Goal: Task Accomplishment & Management: Manage account settings

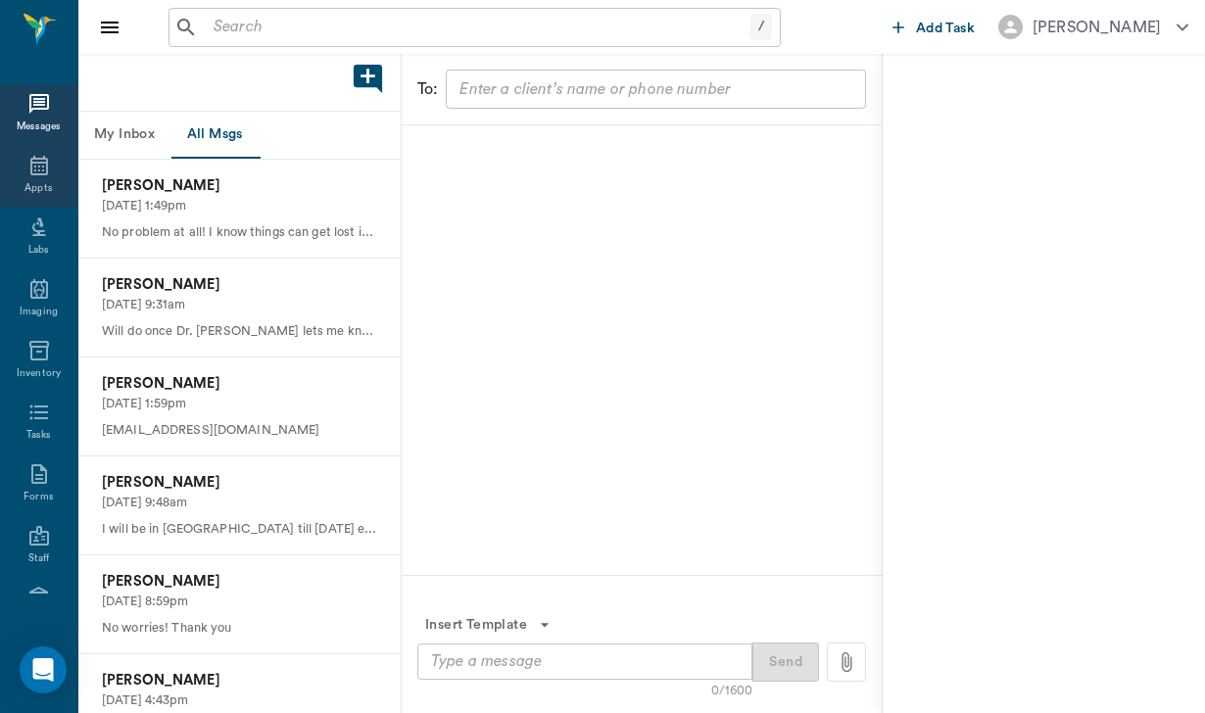
click at [52, 173] on div "Appts" at bounding box center [38, 177] width 77 height 62
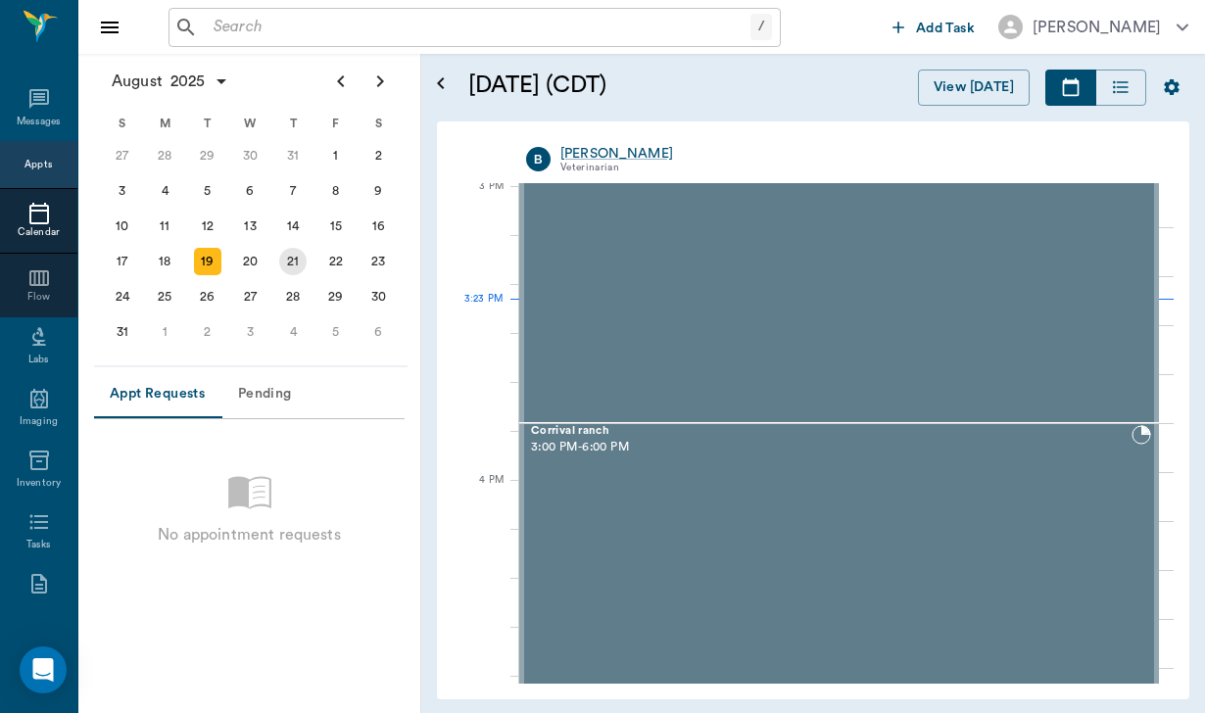
scroll to position [2062, 0]
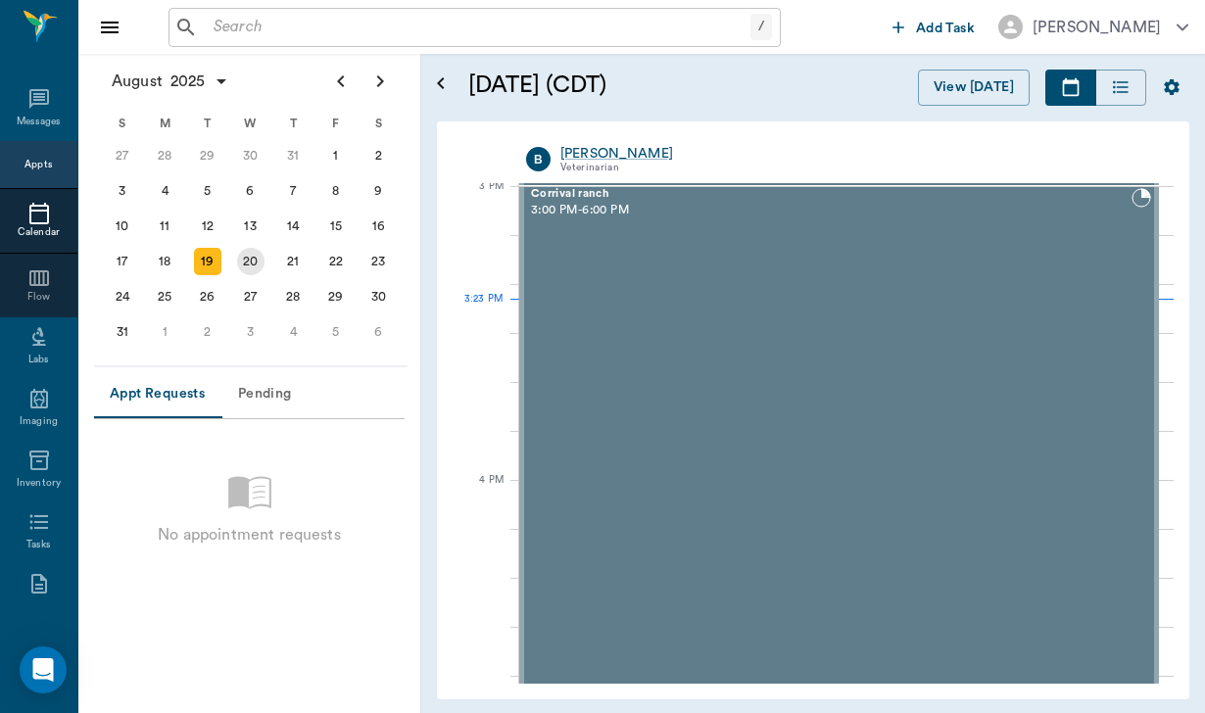
click at [251, 269] on div "20" at bounding box center [250, 261] width 27 height 27
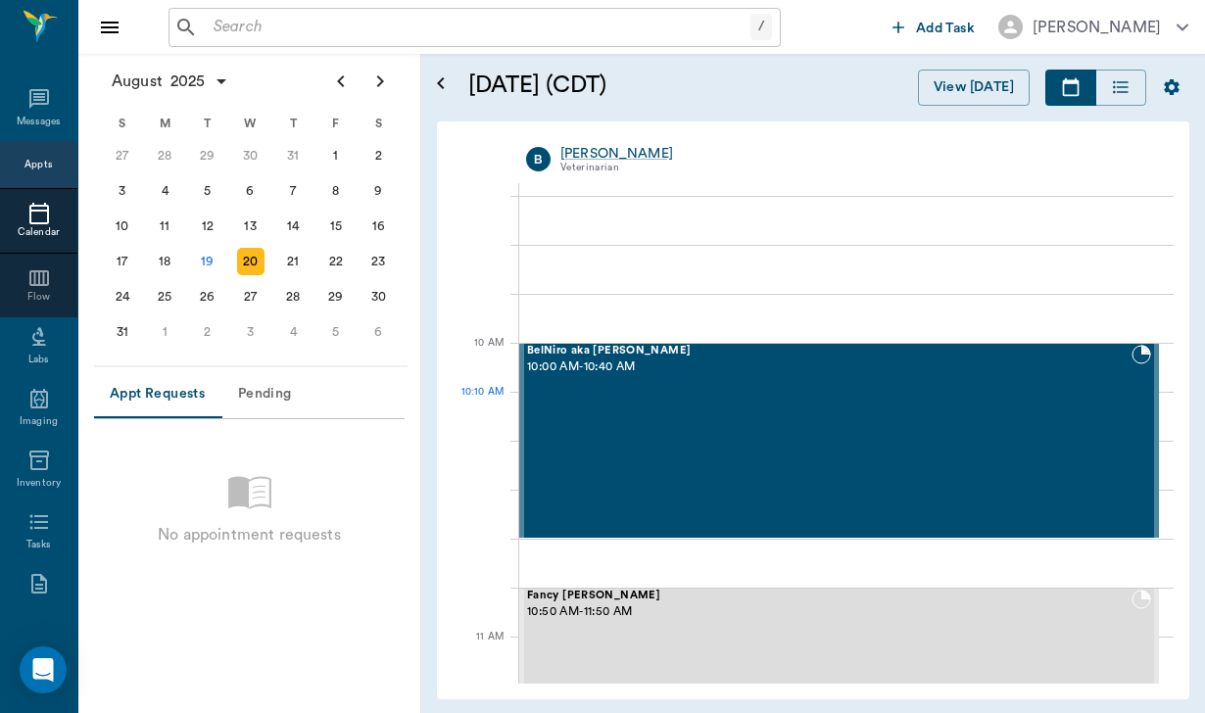
scroll to position [439, 0]
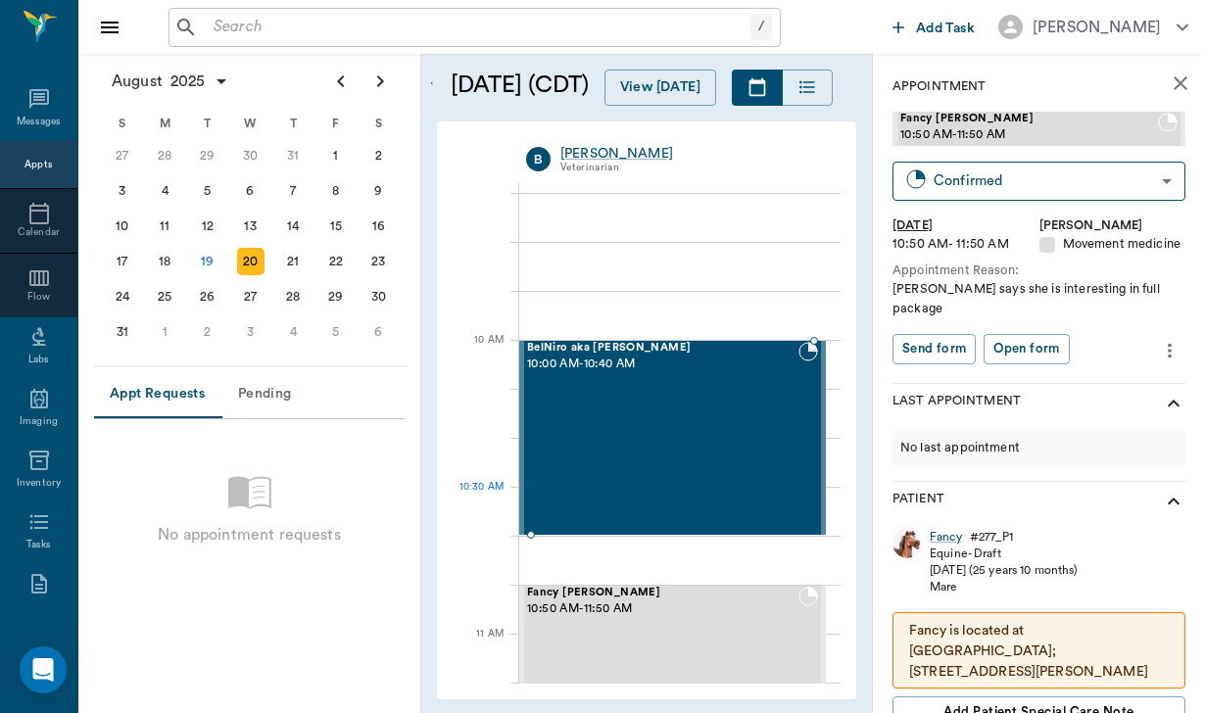
click at [682, 498] on div "BelNiro aka [PERSON_NAME] 10:00 AM - 10:40 AM" at bounding box center [662, 438] width 271 height 192
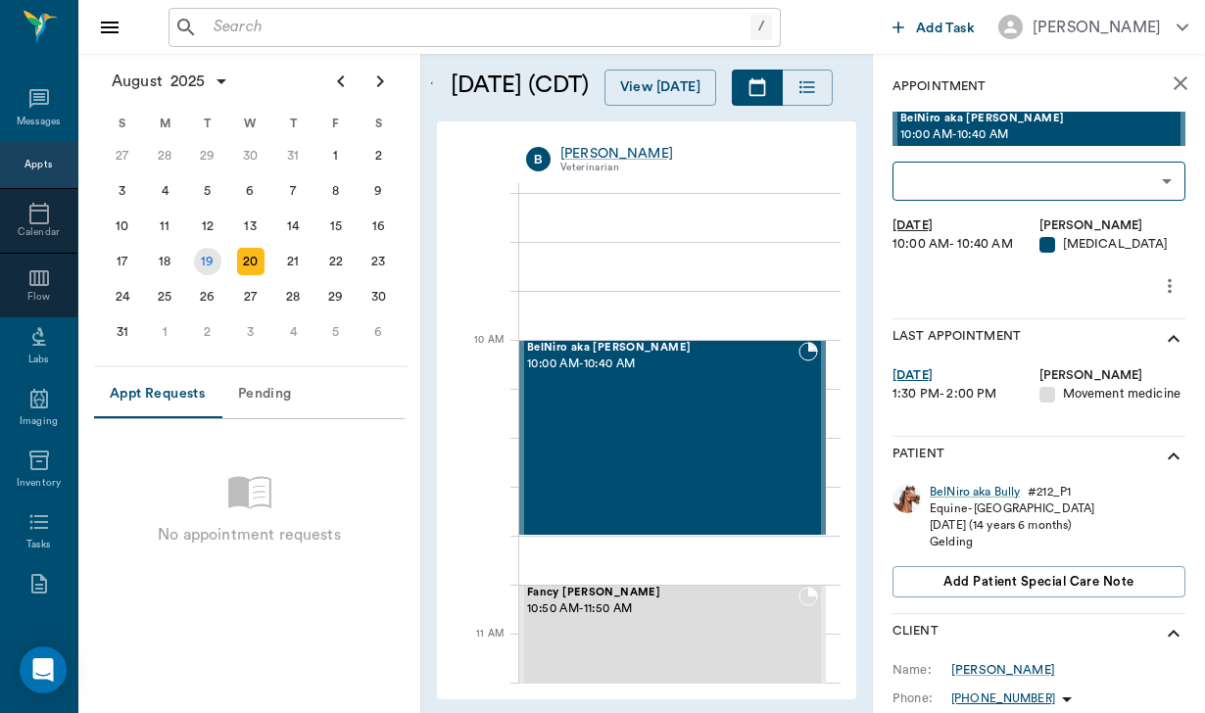
click at [206, 268] on div "19" at bounding box center [207, 261] width 27 height 27
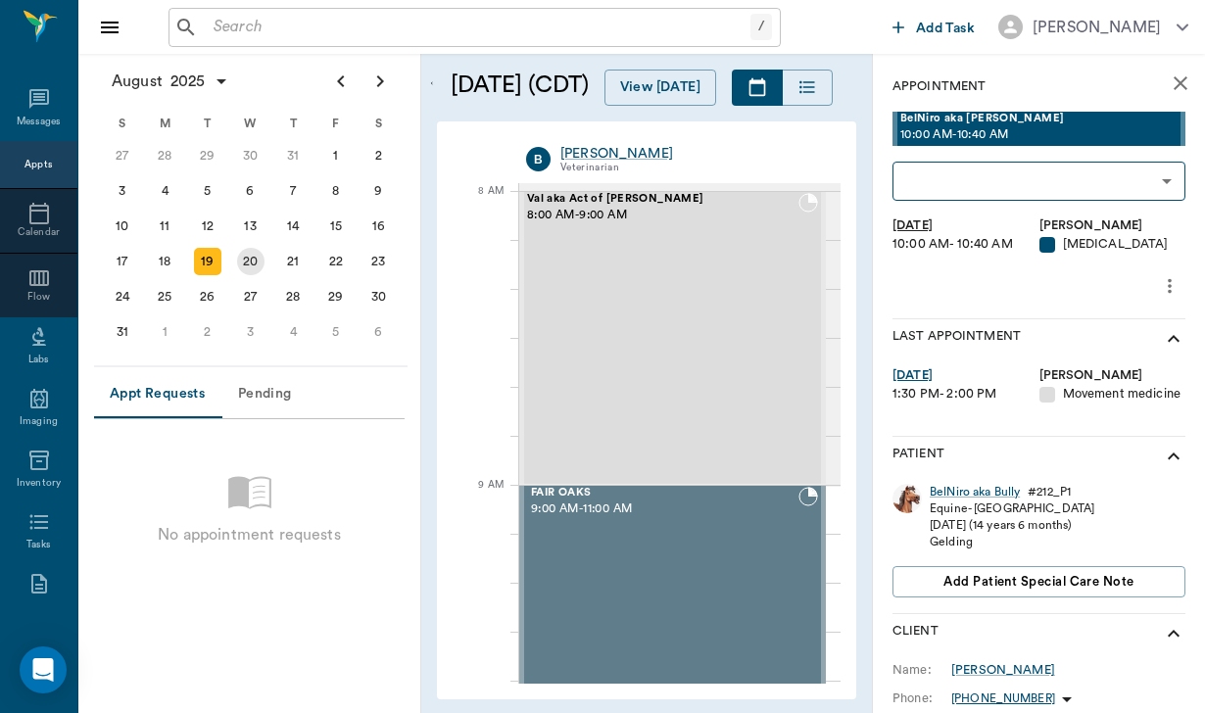
click at [243, 265] on div "20" at bounding box center [250, 261] width 27 height 27
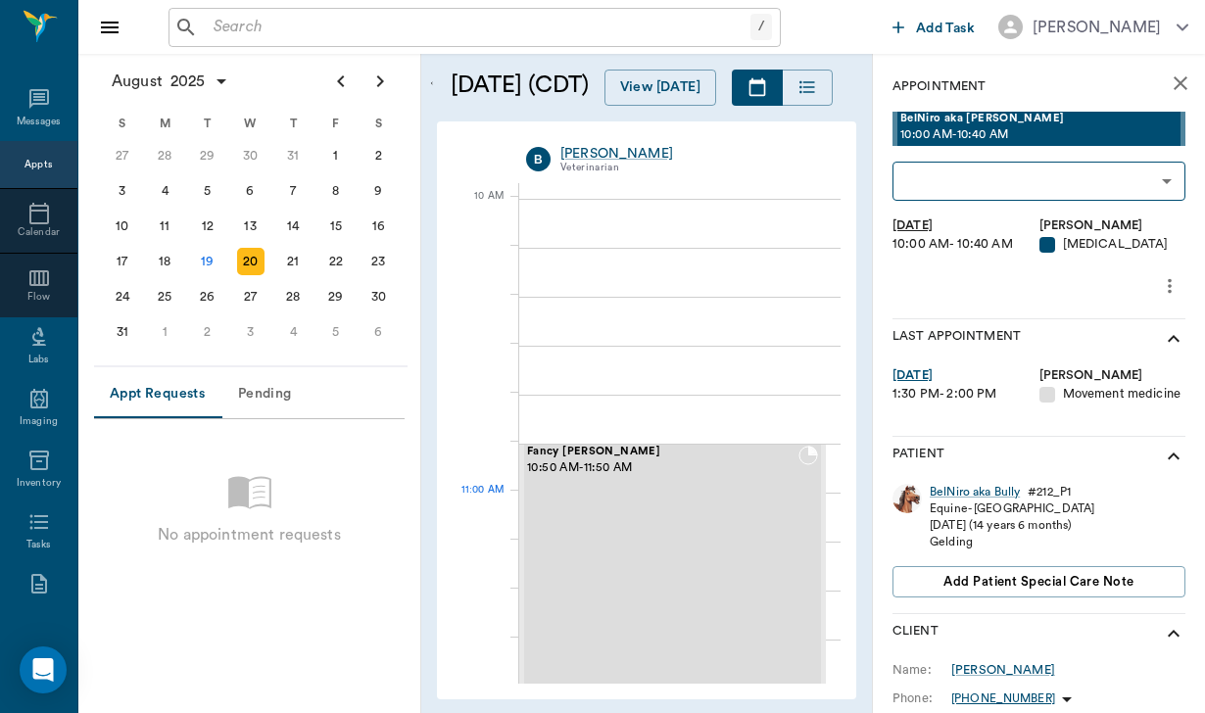
scroll to position [583, 0]
click at [748, 509] on div "Fancy [PERSON_NAME] 10:50 AM - 11:50 AM" at bounding box center [662, 588] width 271 height 290
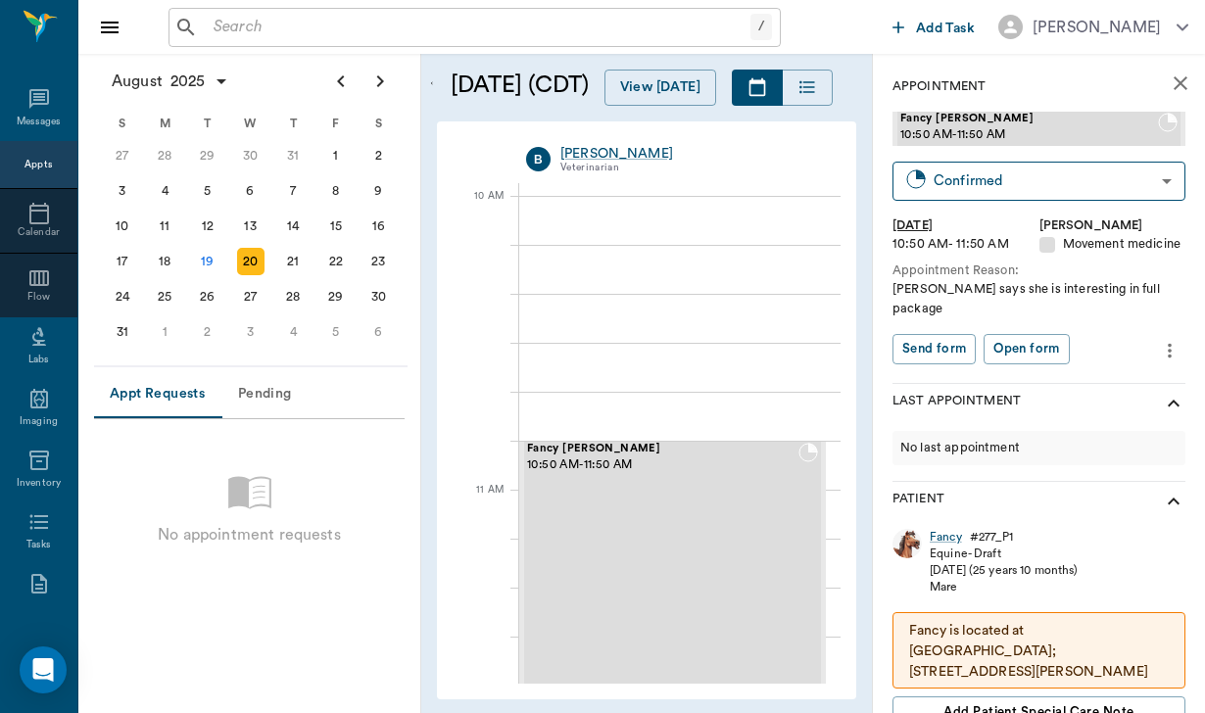
click at [1150, 334] on div "Send form Open form" at bounding box center [1024, 349] width 262 height 30
click at [1168, 339] on icon "more" at bounding box center [1170, 351] width 22 height 24
click at [1091, 362] on span "Edit appointment" at bounding box center [1087, 363] width 165 height 21
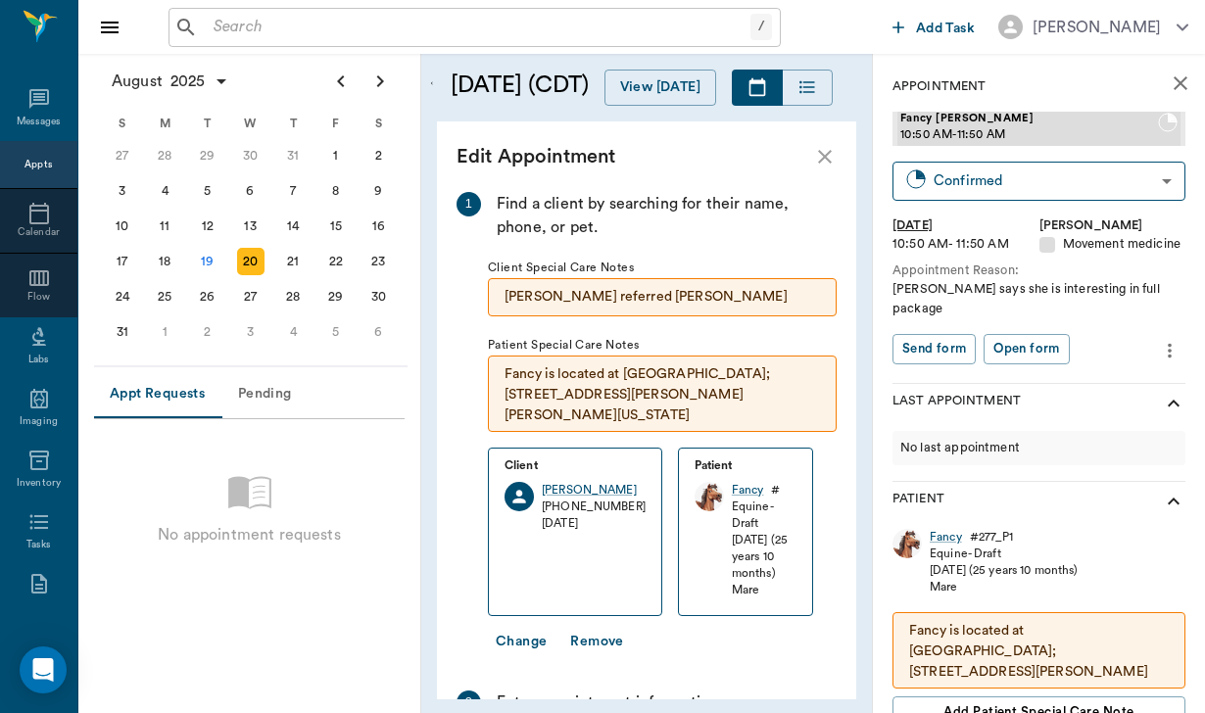
scroll to position [552, 0]
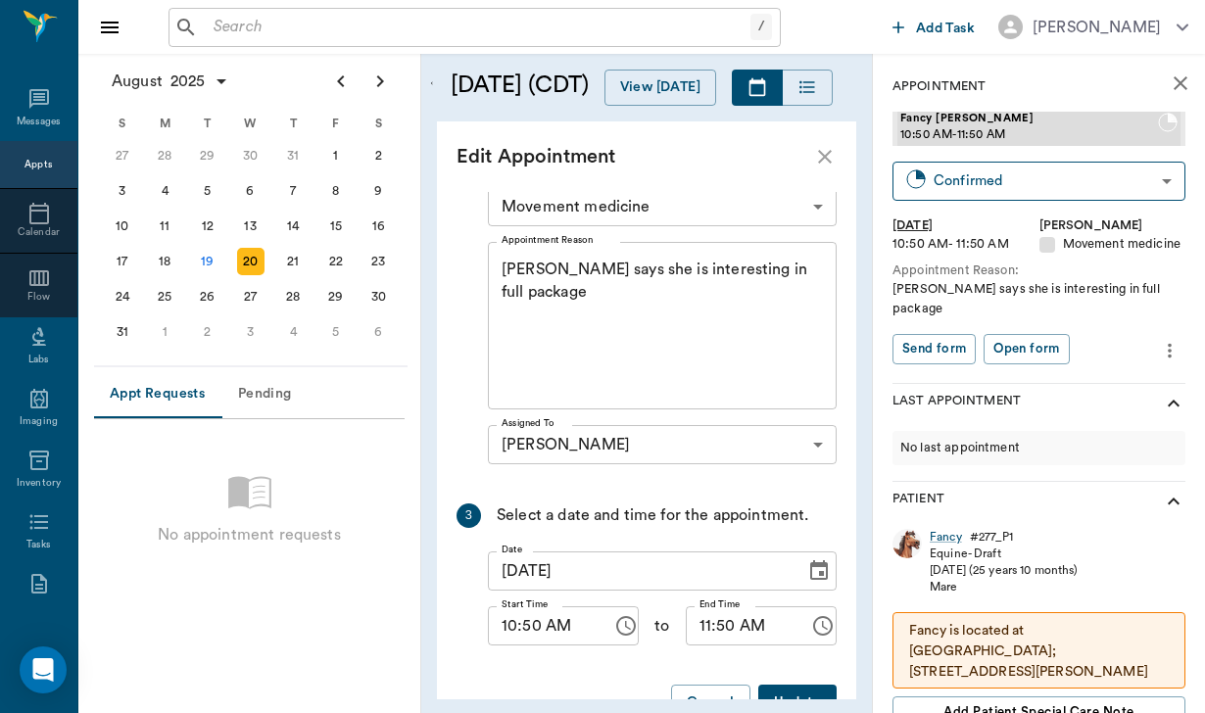
click at [533, 606] on input "10:50 AM" at bounding box center [543, 625] width 111 height 39
click at [542, 614] on input "10:50 AM" at bounding box center [543, 625] width 111 height 39
type input "10:00 AM"
click at [722, 610] on input "11:50 AM" at bounding box center [741, 625] width 111 height 39
type input "11:00 AM"
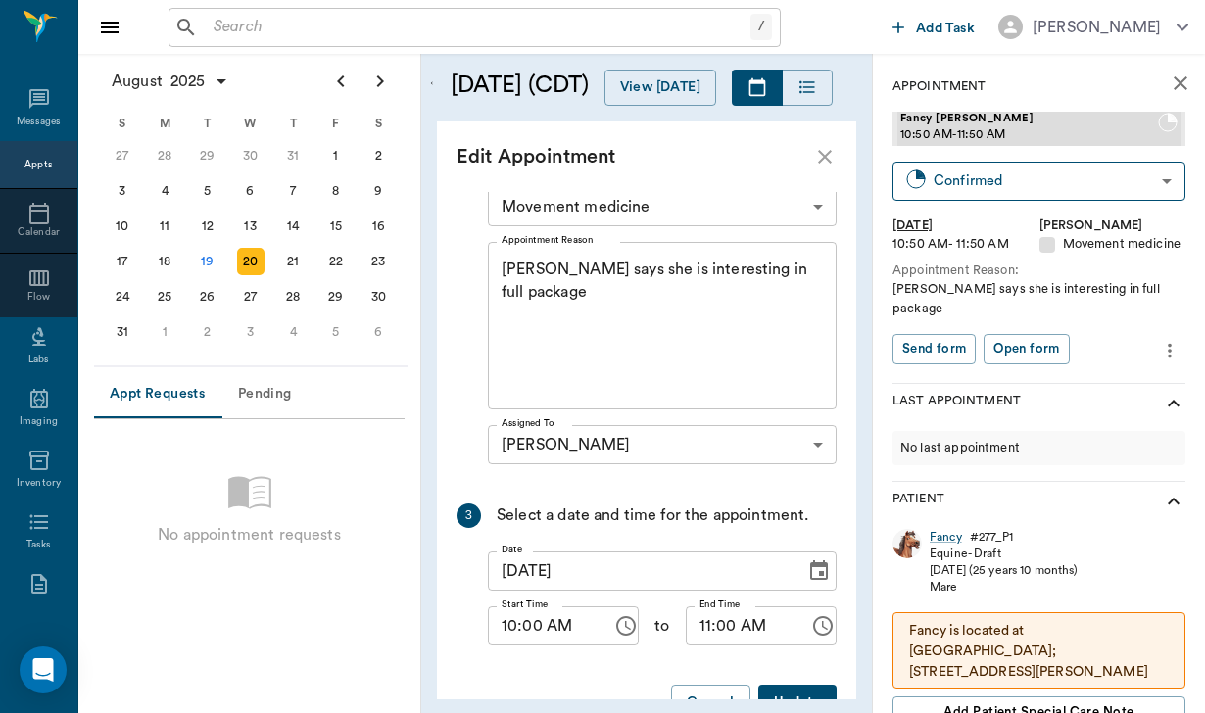
click at [797, 685] on button "Update" at bounding box center [797, 703] width 78 height 36
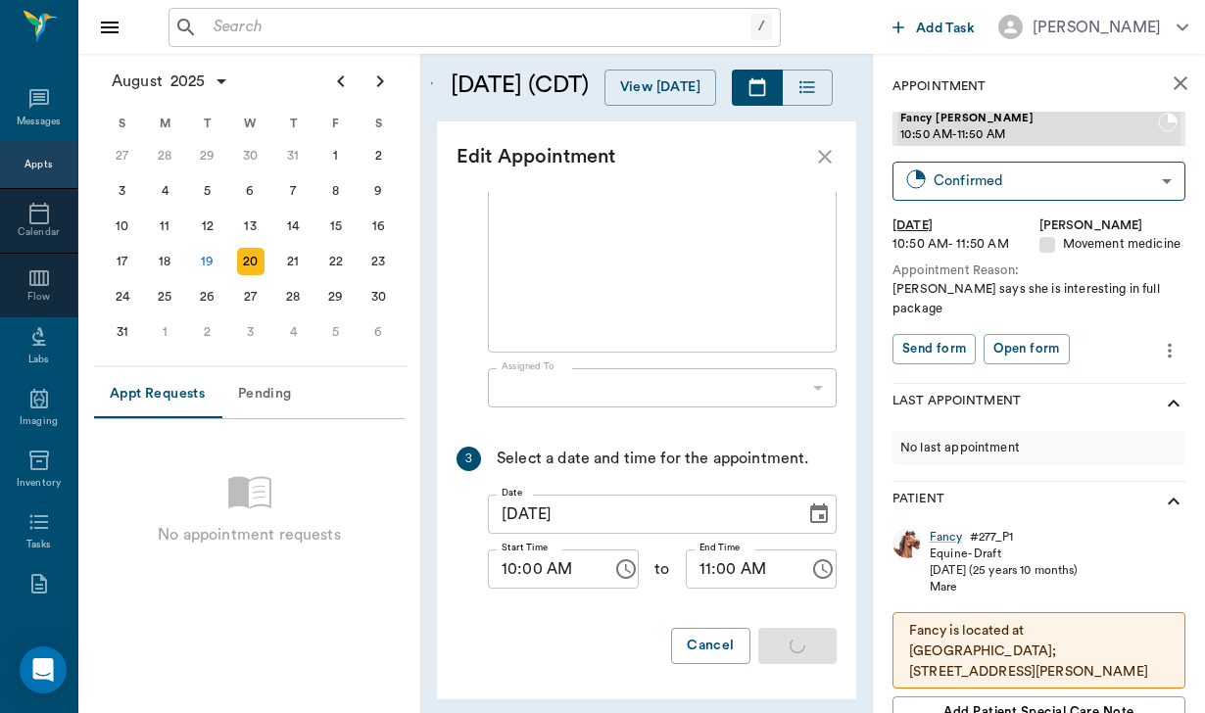
scroll to position [0, 0]
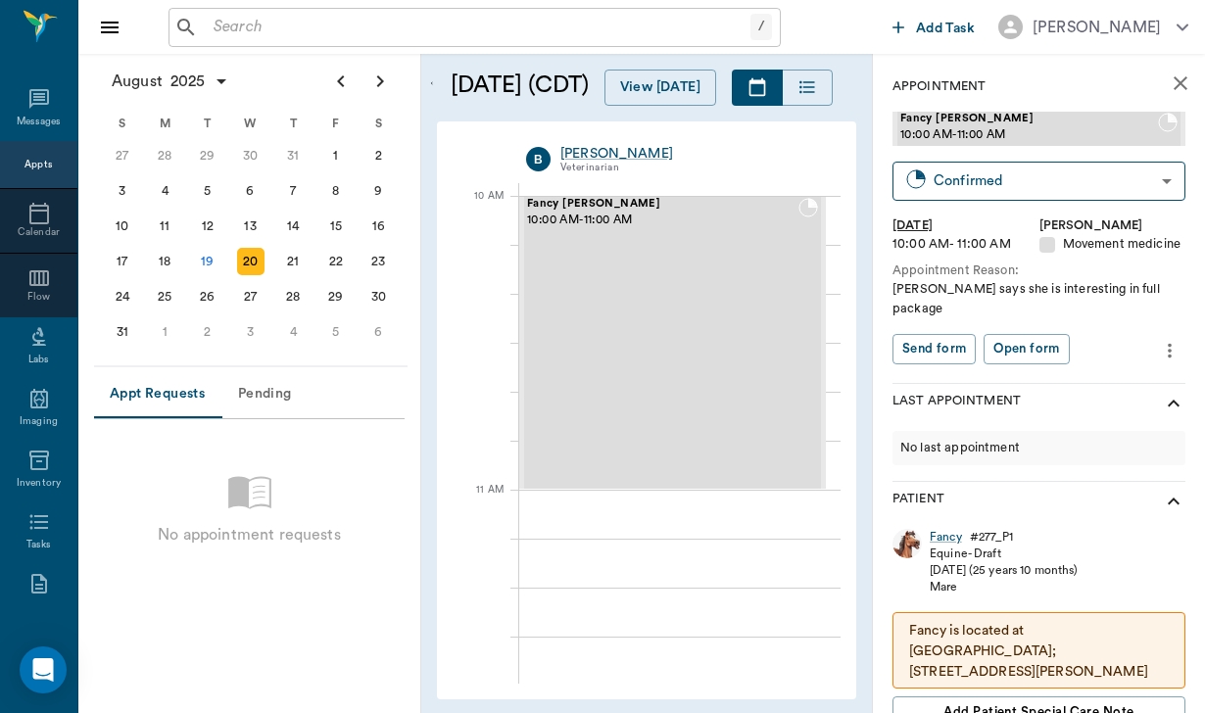
click at [268, 24] on input "text" at bounding box center [478, 27] width 545 height 27
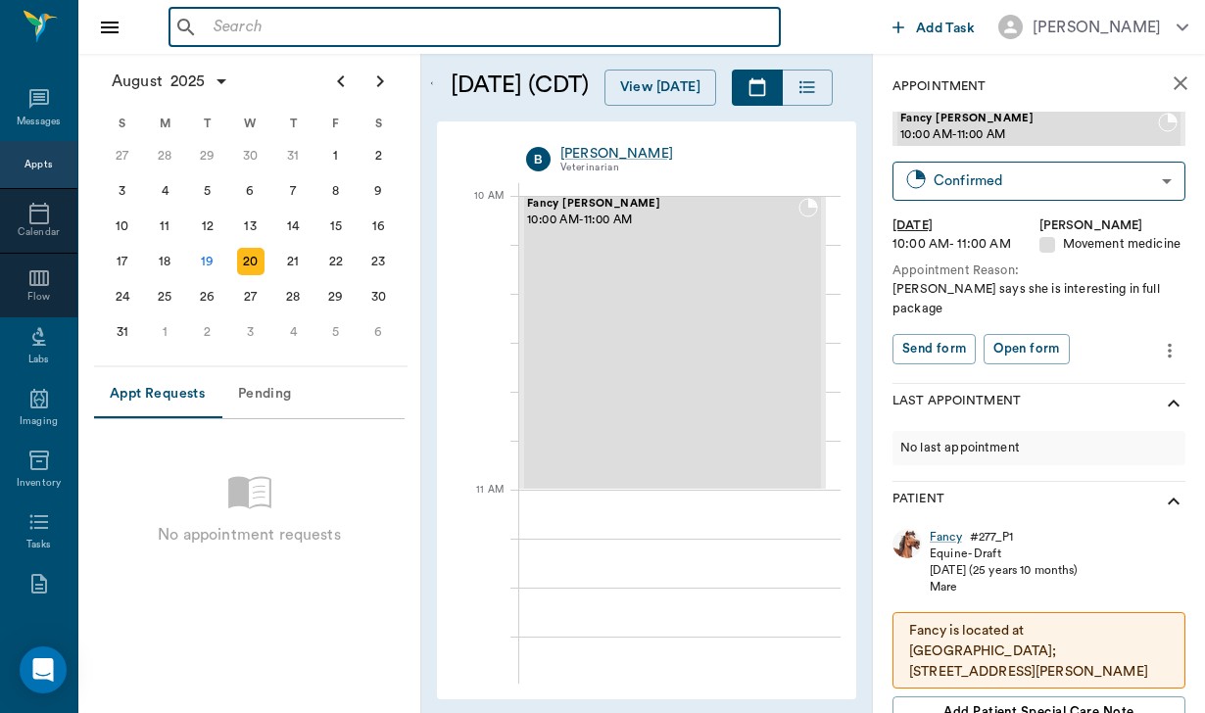
type input ";"
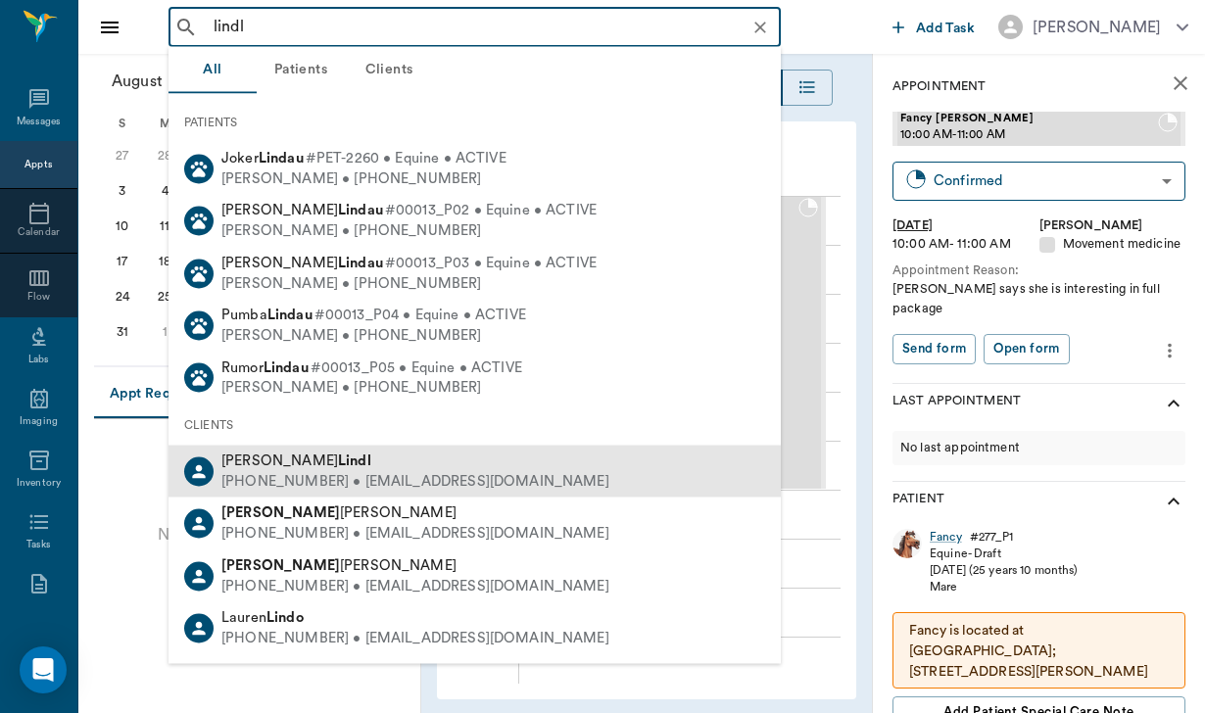
click at [344, 471] on div "[PHONE_NUMBER] • [EMAIL_ADDRESS][DOMAIN_NAME]" at bounding box center [415, 481] width 388 height 21
type input "lindl"
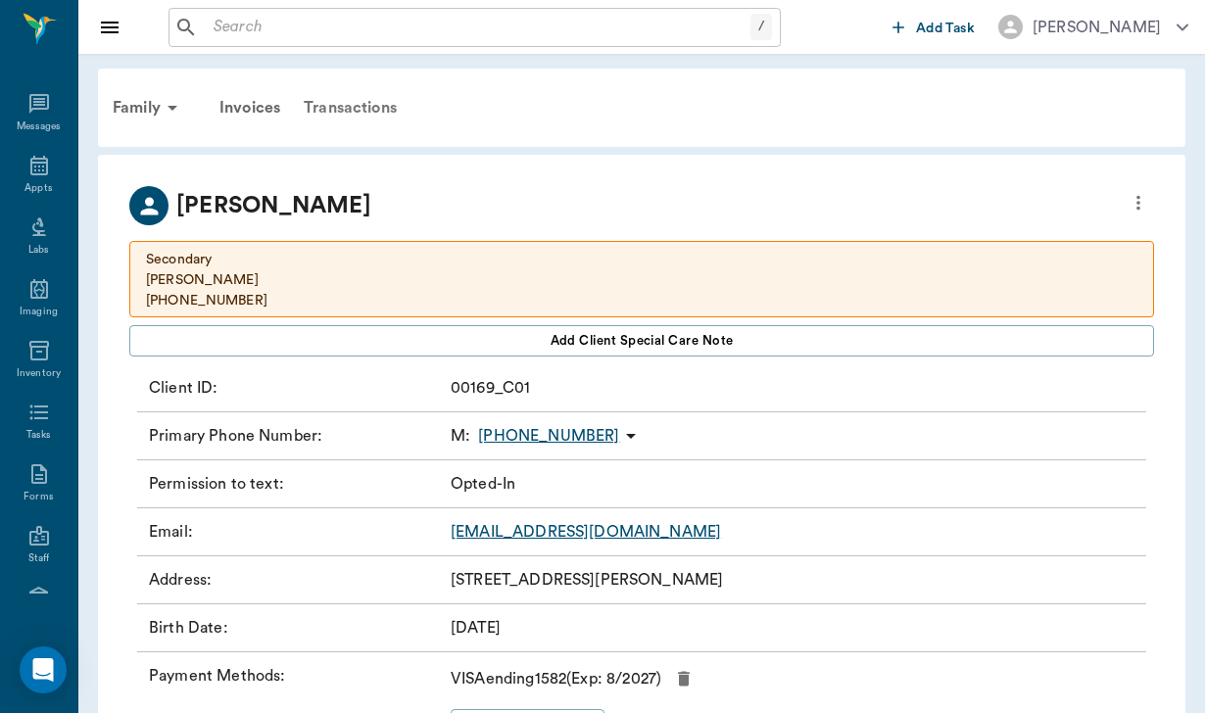
click at [383, 113] on div "Transactions" at bounding box center [350, 107] width 117 height 47
